Goal: Register for event/course

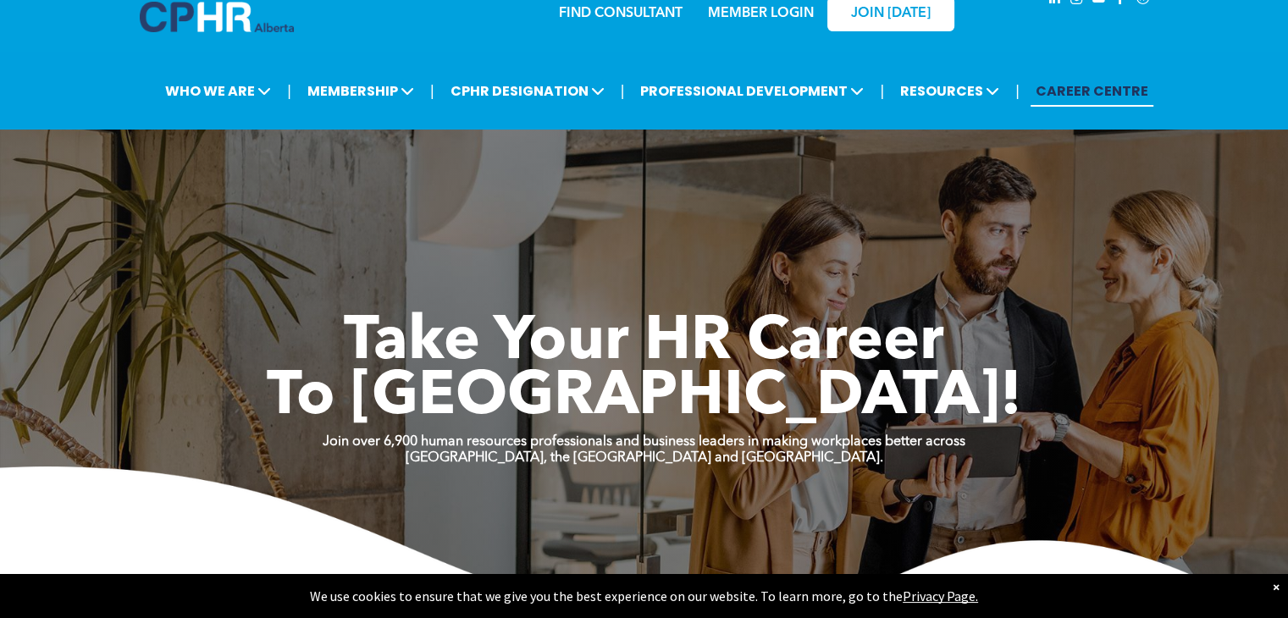
scroll to position [30, 0]
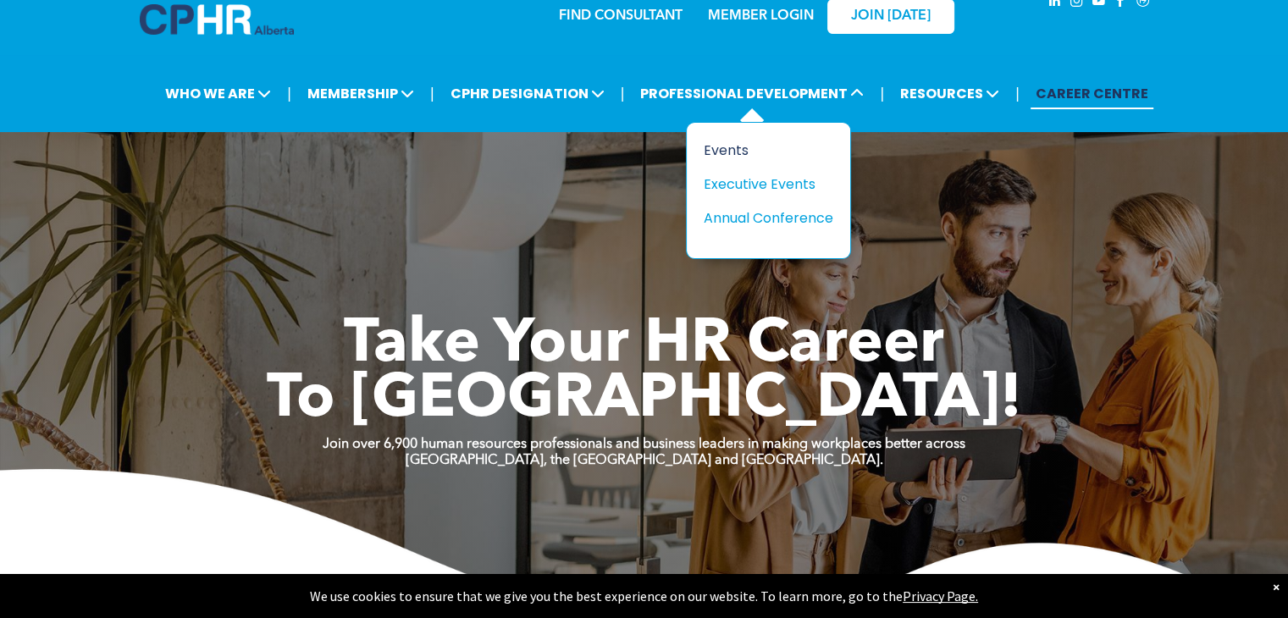
click at [733, 150] on div "Events" at bounding box center [762, 150] width 117 height 21
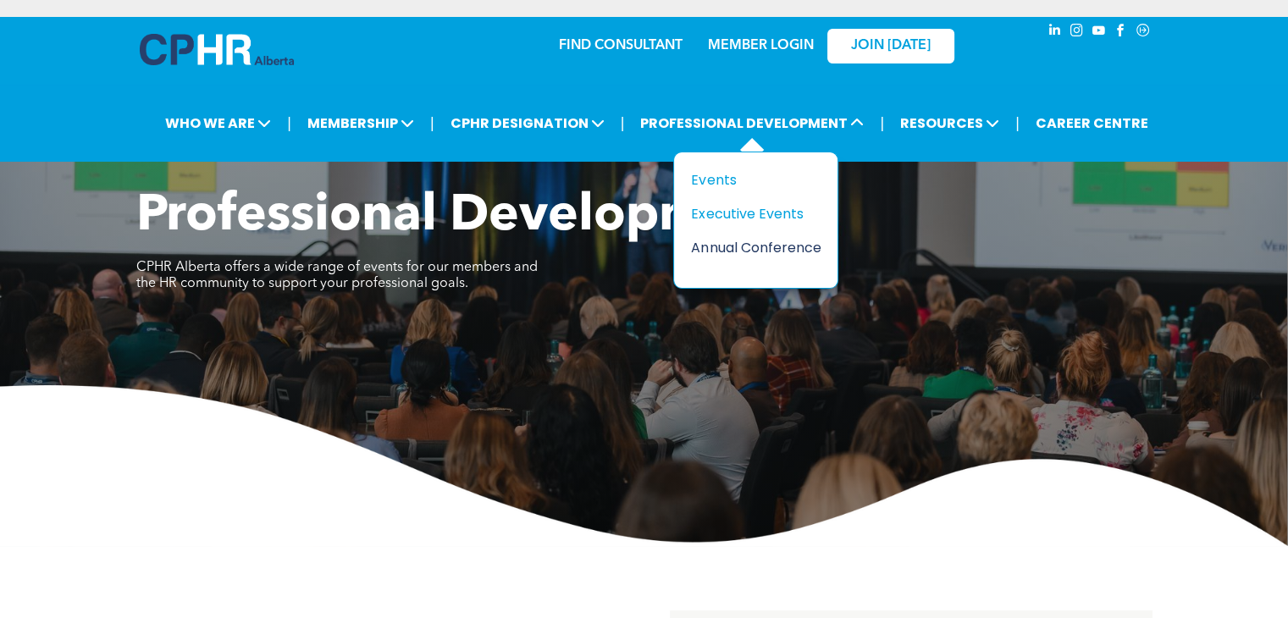
click at [720, 249] on div "Annual Conference" at bounding box center [749, 247] width 117 height 21
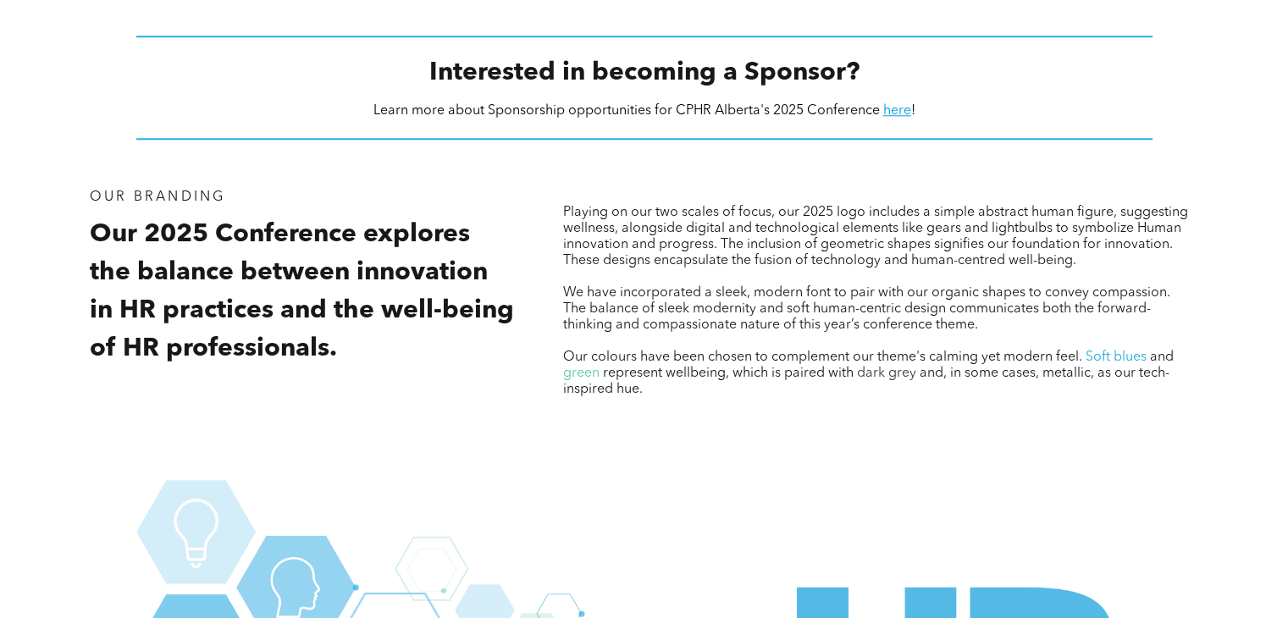
scroll to position [1727, 0]
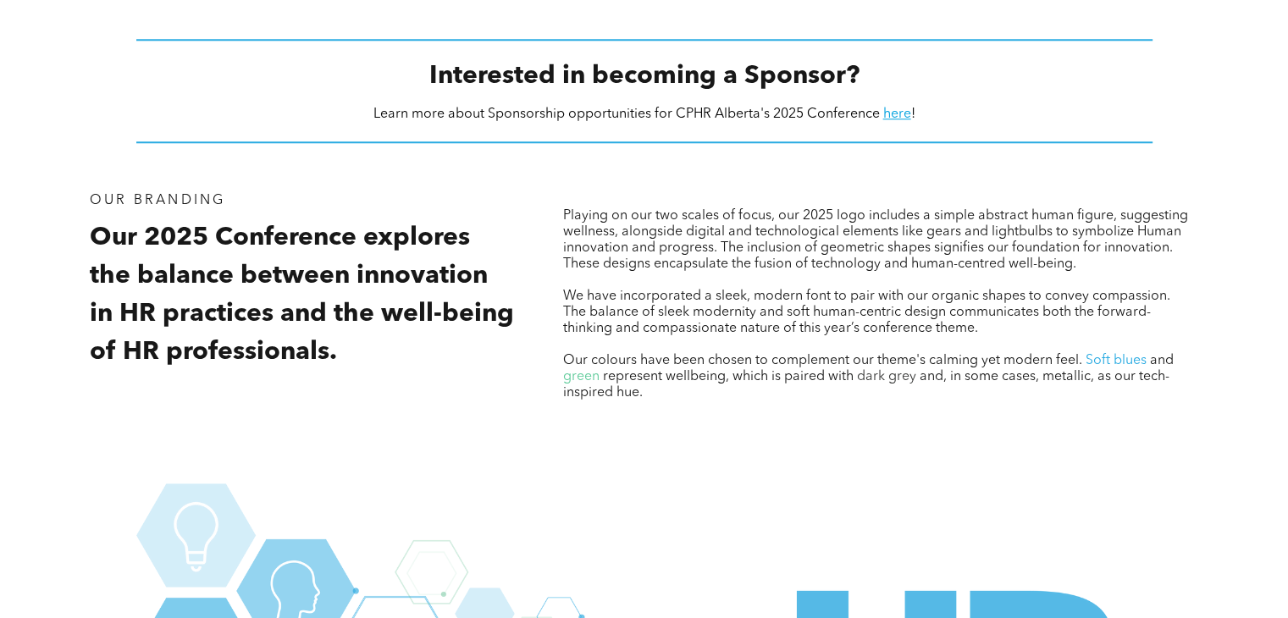
click at [657, 201] on div "Playing on our two scales of focus, our 2025 logo includes a simple abstract hu…" at bounding box center [880, 297] width 635 height 212
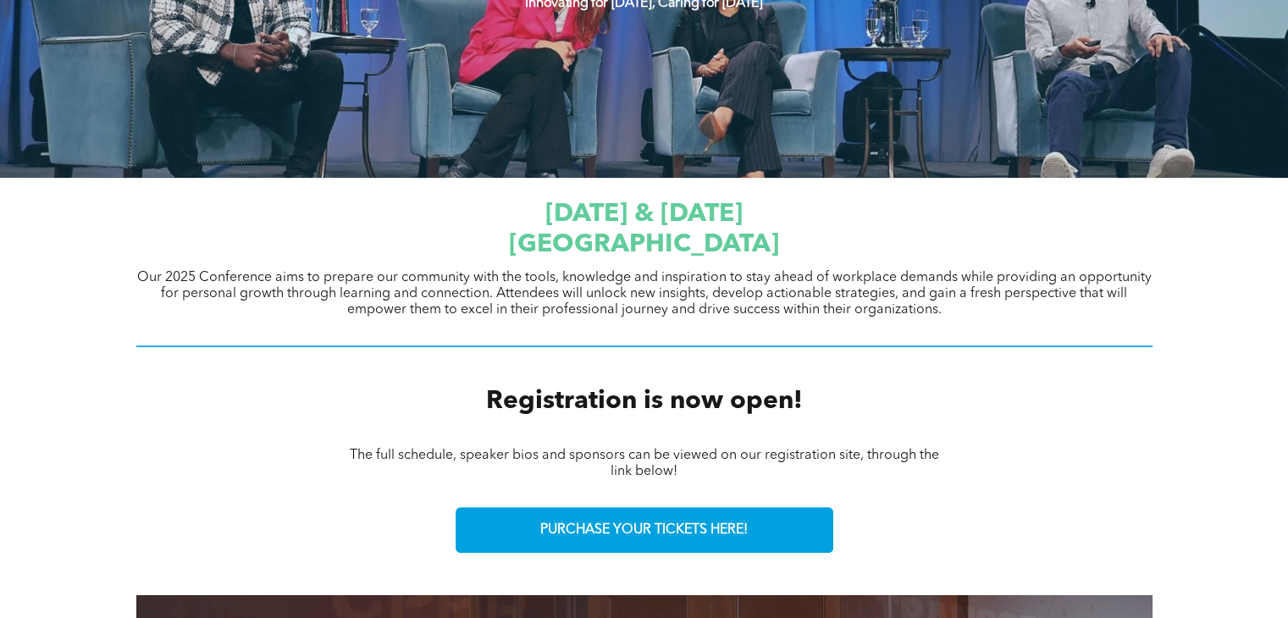
scroll to position [461, 0]
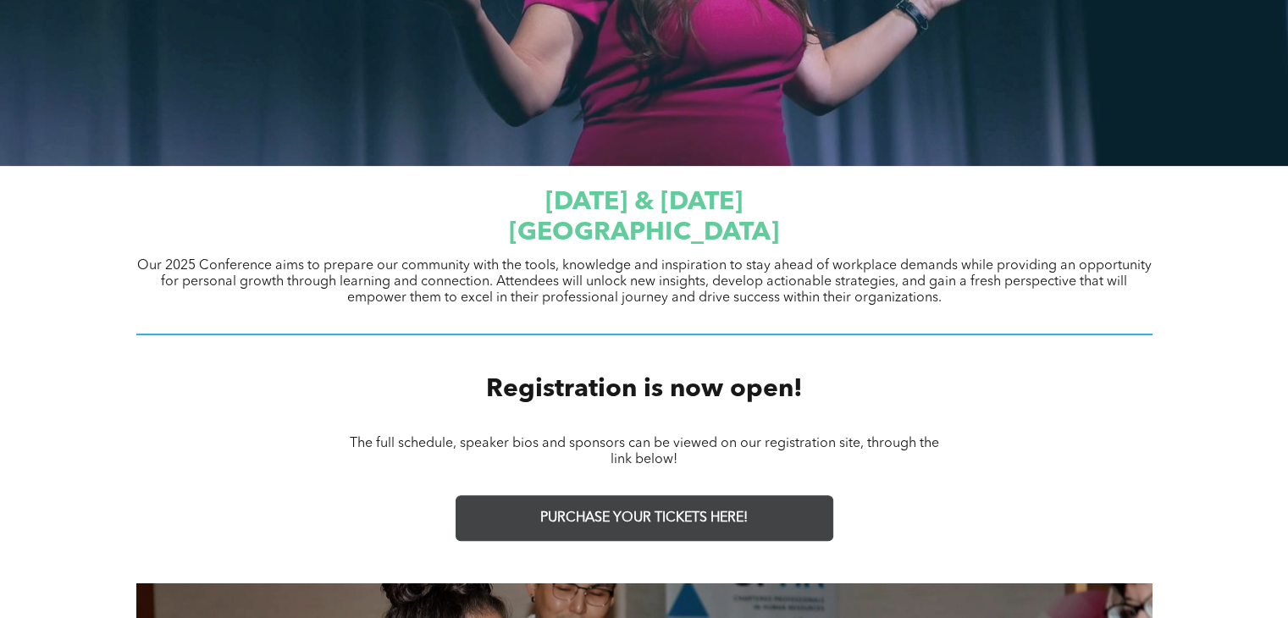
click at [677, 512] on span "PURCHASE YOUR TICKETS HERE!" at bounding box center [643, 519] width 207 height 16
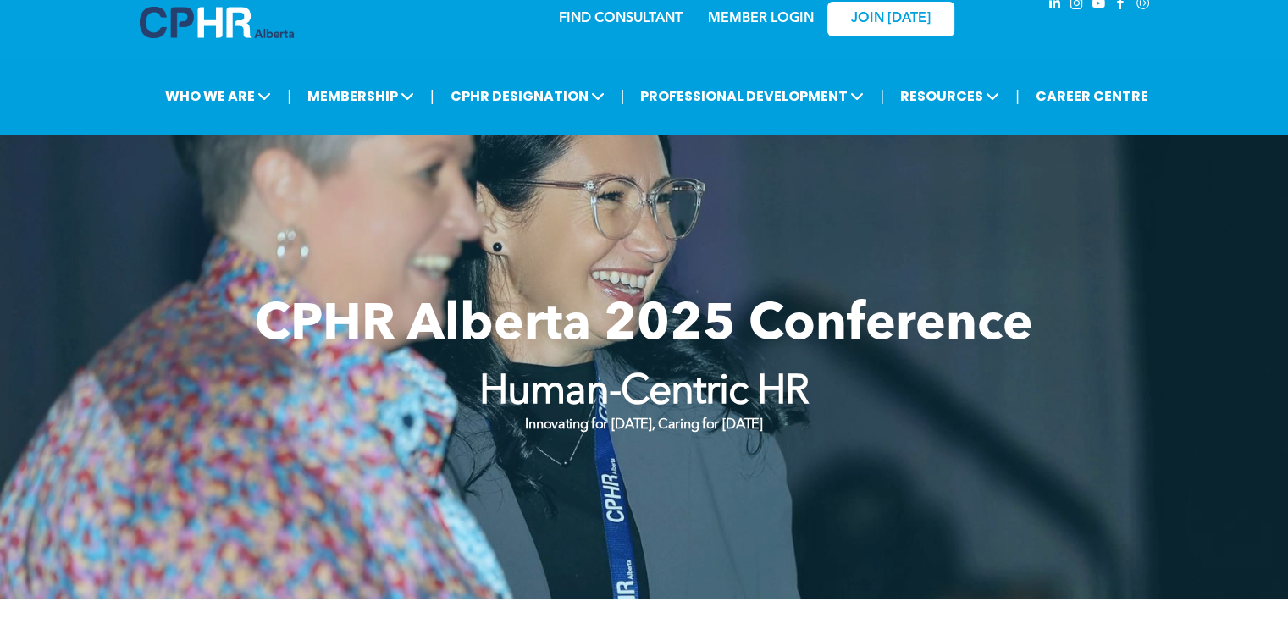
scroll to position [0, 0]
